Goal: Information Seeking & Learning: Learn about a topic

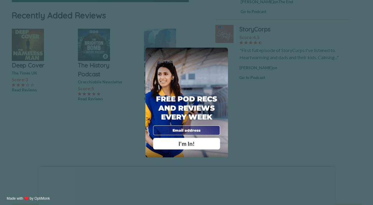
scroll to position [184, 0]
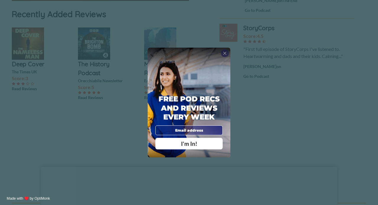
click at [225, 53] on span "X" at bounding box center [225, 52] width 4 height 5
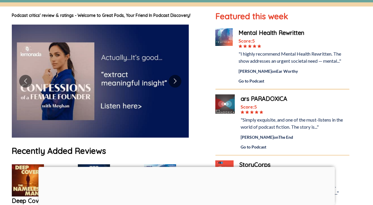
scroll to position [0, 0]
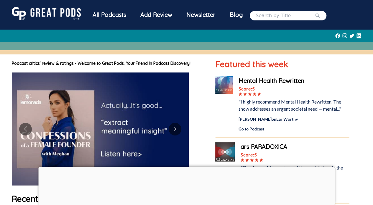
click at [112, 14] on div "All Podcasts" at bounding box center [110, 14] width 48 height 15
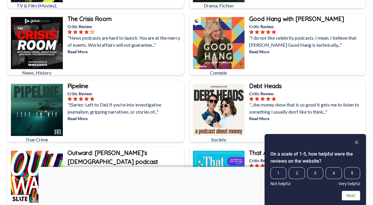
scroll to position [577, 0]
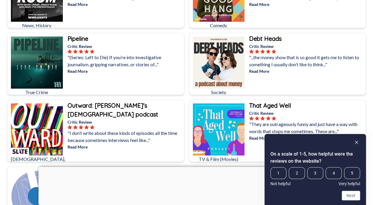
click at [78, 69] on p "Read More" at bounding box center [125, 71] width 115 height 6
